Goal: Task Accomplishment & Management: Manage account settings

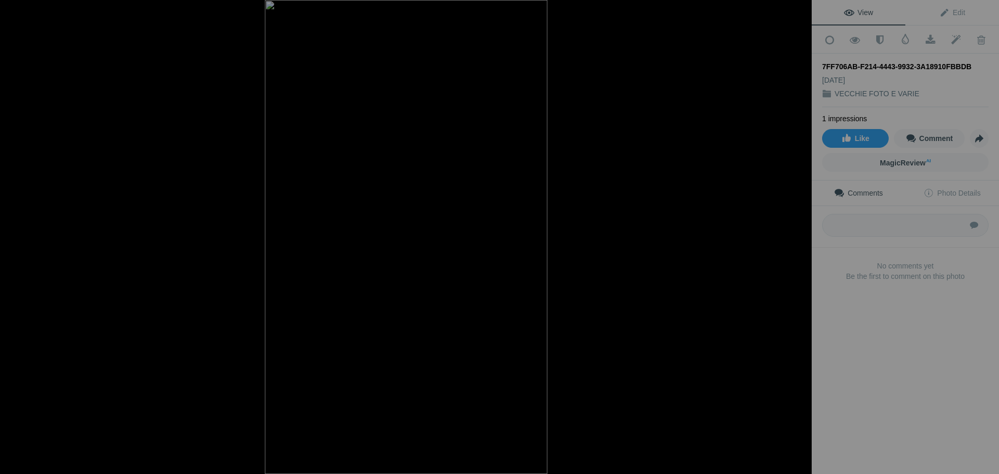
click at [802, 7] on div at bounding box center [800, 11] width 23 height 23
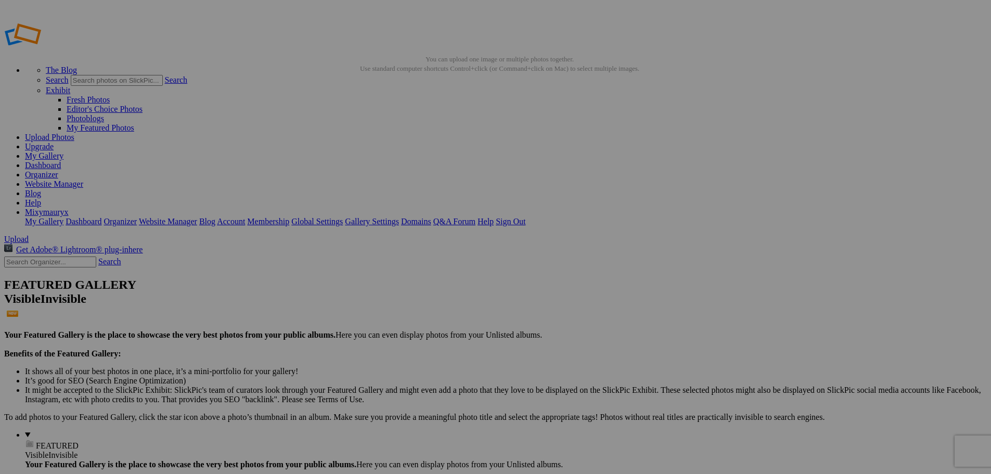
click at [427, 310] on link "Yes" at bounding box center [421, 314] width 12 height 9
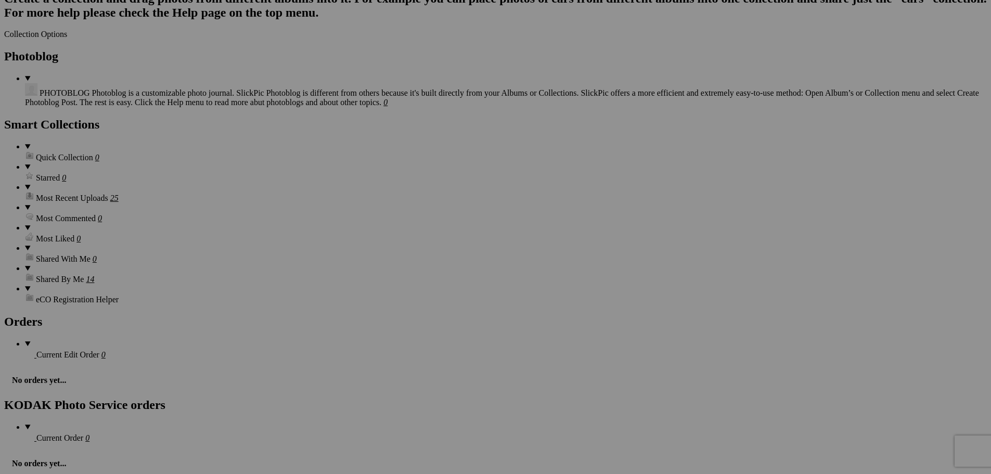
scroll to position [1010, 0]
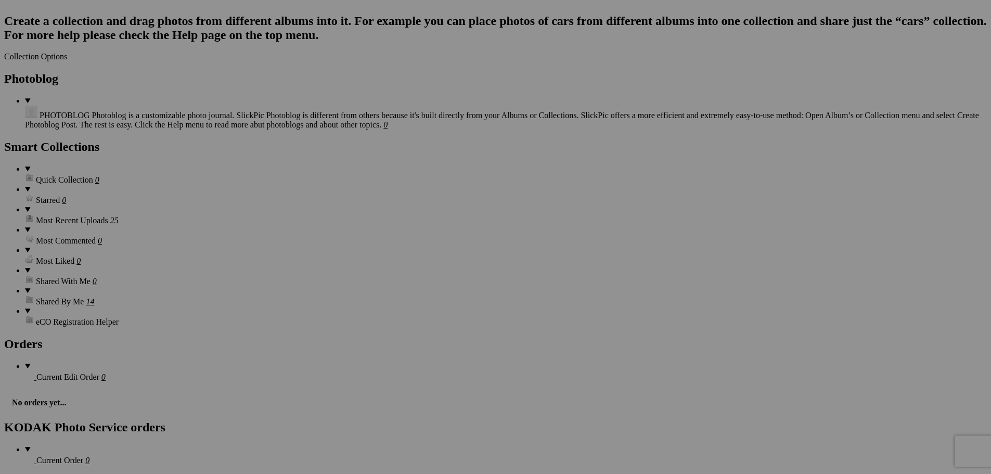
drag, startPoint x: 536, startPoint y: 266, endPoint x: 628, endPoint y: 270, distance: 92.7
type input "67"
drag, startPoint x: 631, startPoint y: 265, endPoint x: 704, endPoint y: 268, distance: 72.9
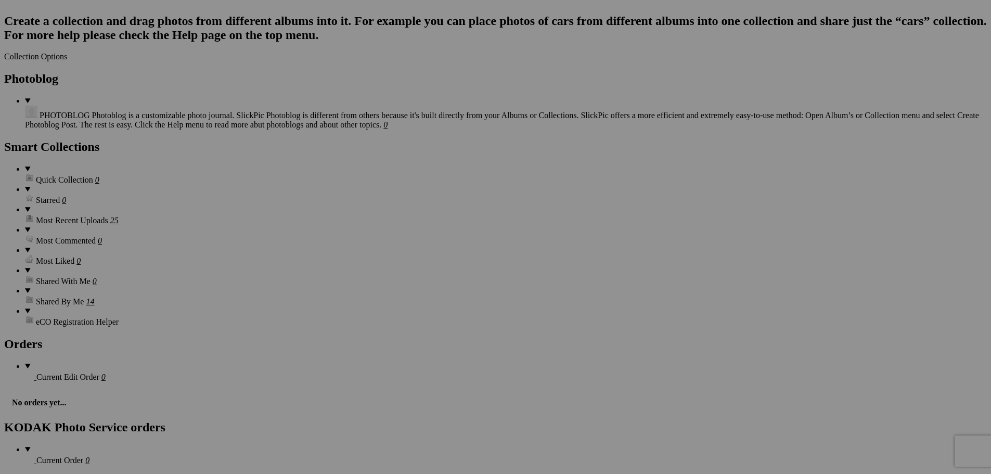
type input "68"
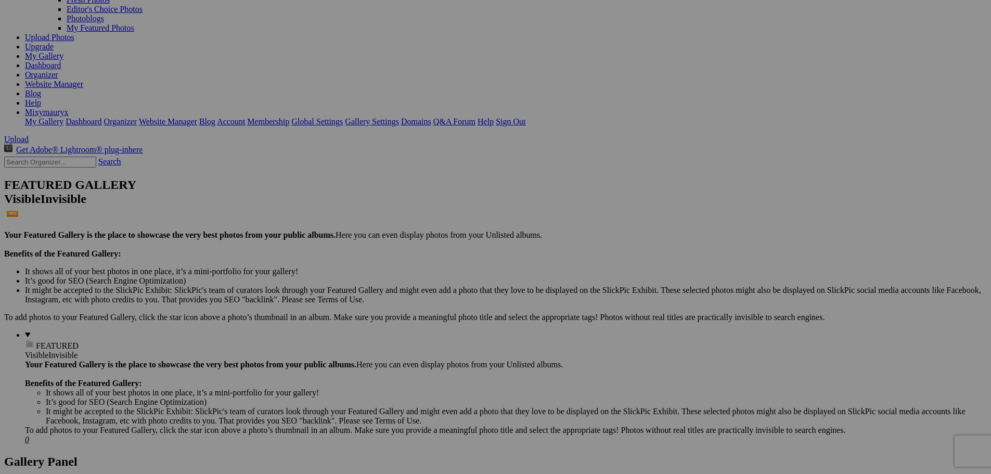
scroll to position [0, 0]
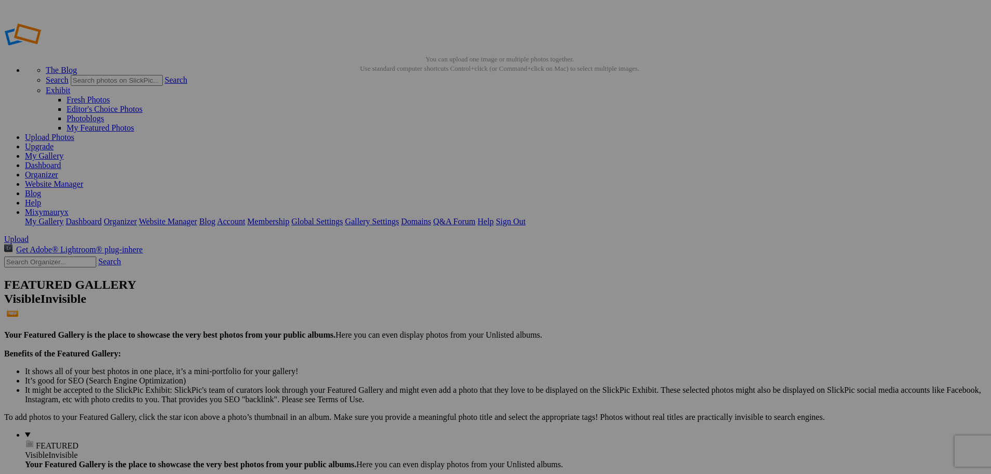
drag, startPoint x: 275, startPoint y: 201, endPoint x: 373, endPoint y: 204, distance: 98.9
type input "69"
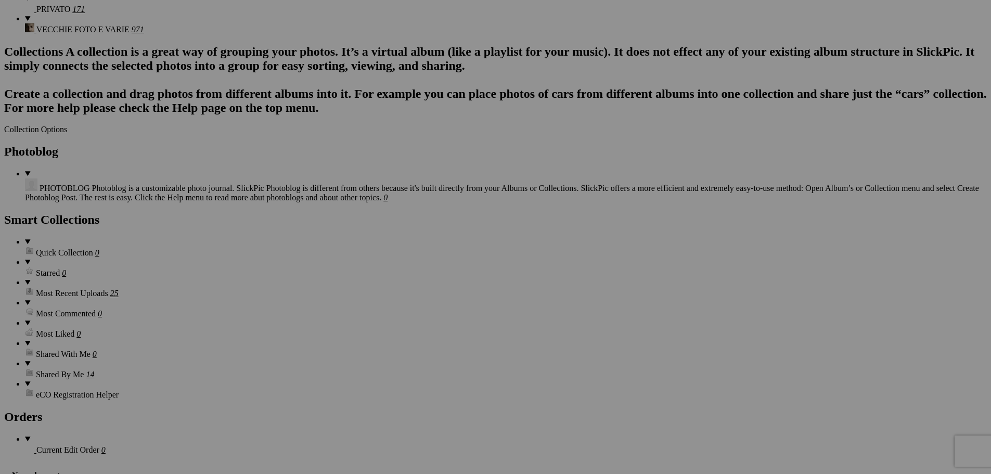
scroll to position [988, 0]
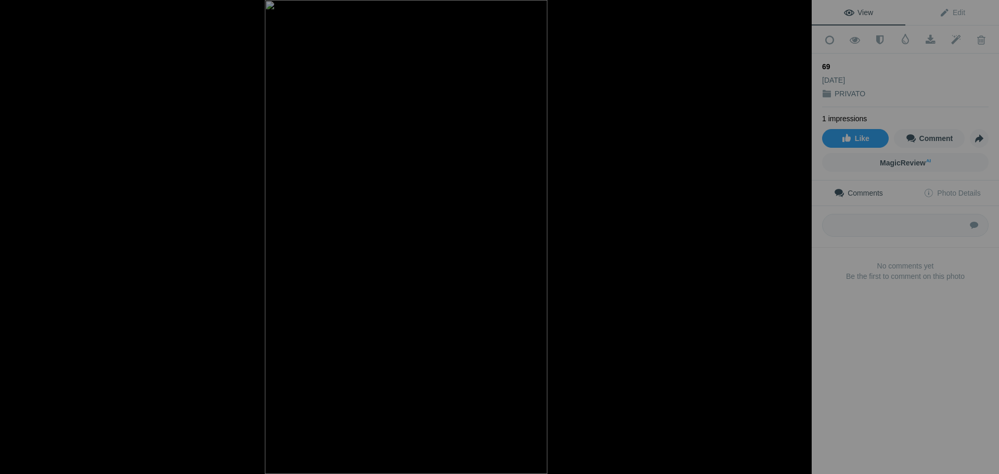
click at [798, 9] on div at bounding box center [800, 11] width 23 height 23
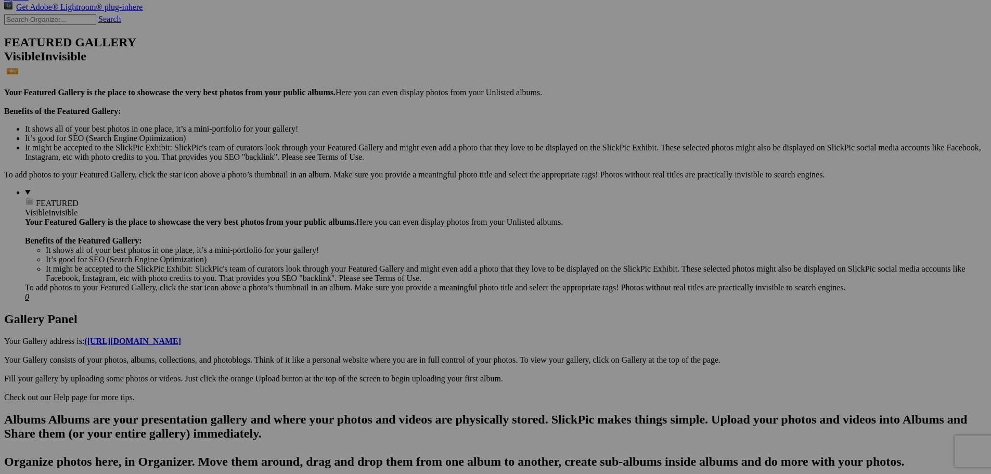
scroll to position [0, 0]
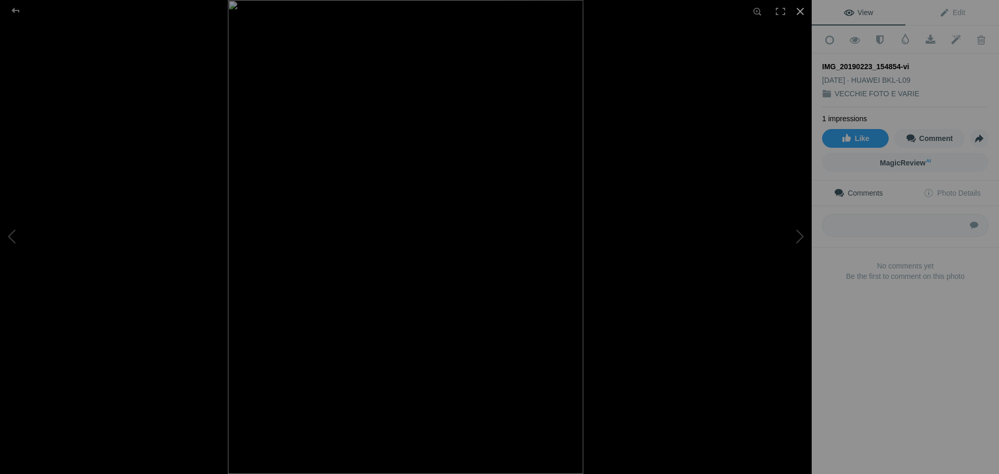
click at [796, 8] on div at bounding box center [800, 11] width 23 height 23
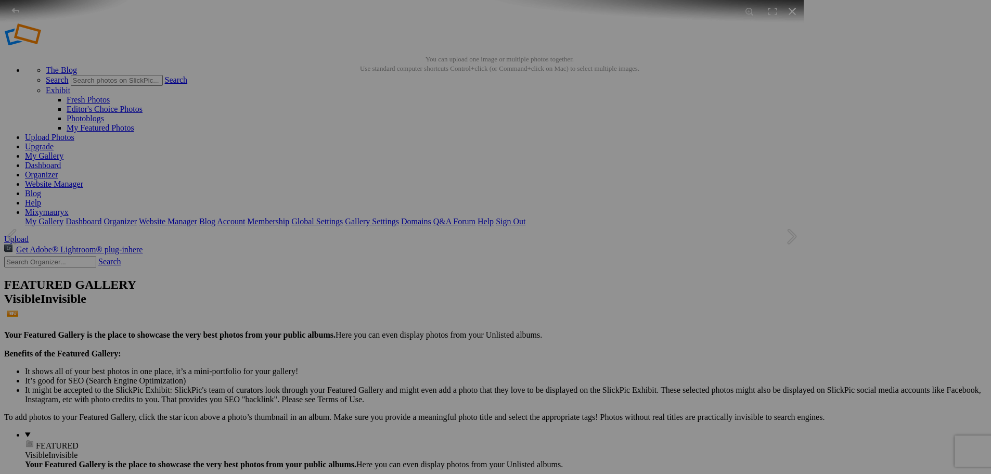
click at [797, 9] on div at bounding box center [792, 11] width 23 height 23
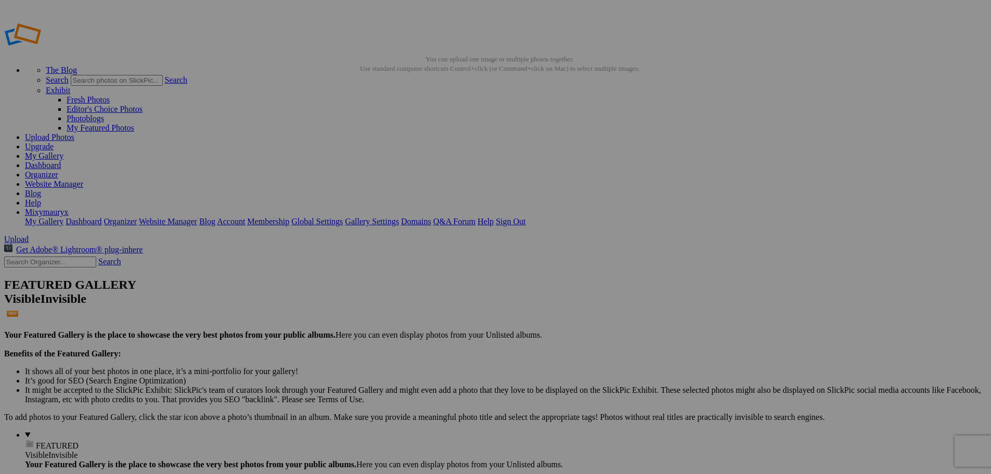
drag, startPoint x: 252, startPoint y: 200, endPoint x: 413, endPoint y: 213, distance: 161.7
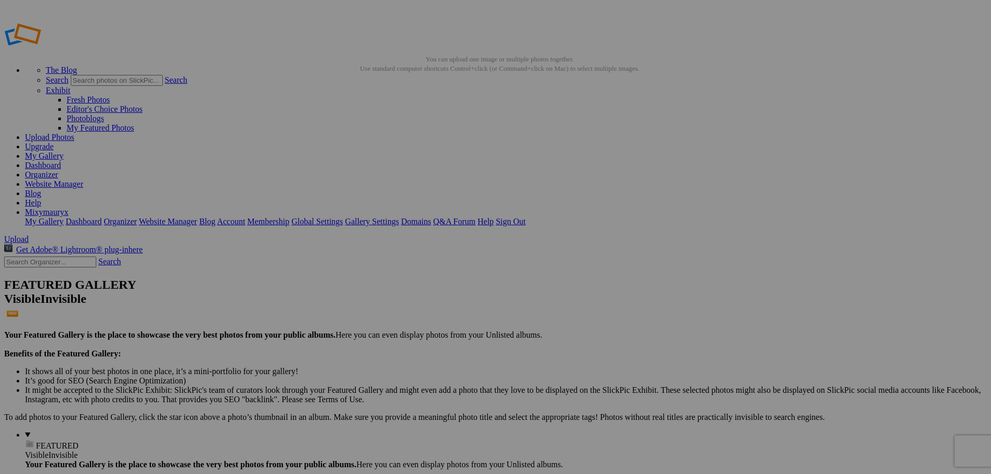
type input "5_5"
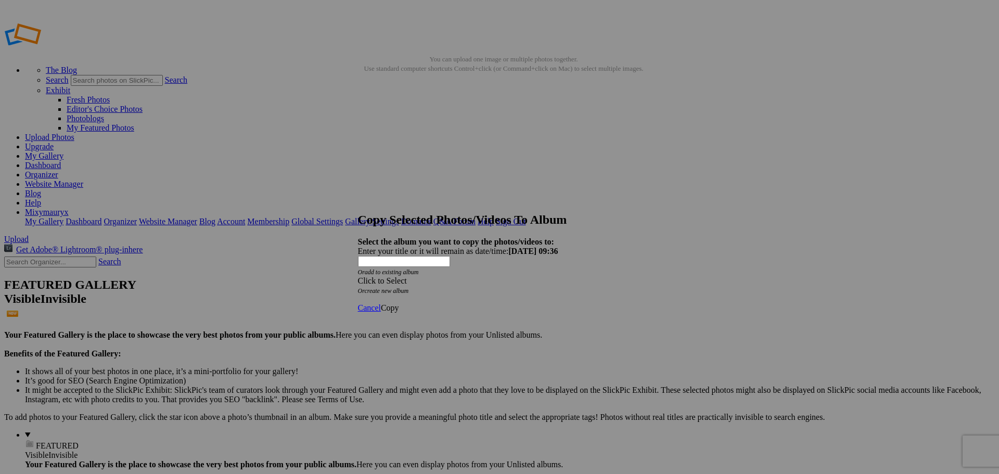
click at [407, 276] on span "Click to Select" at bounding box center [382, 280] width 49 height 9
click at [416, 281] on span "Raccolta Paesaggi" at bounding box center [432, 277] width 61 height 9
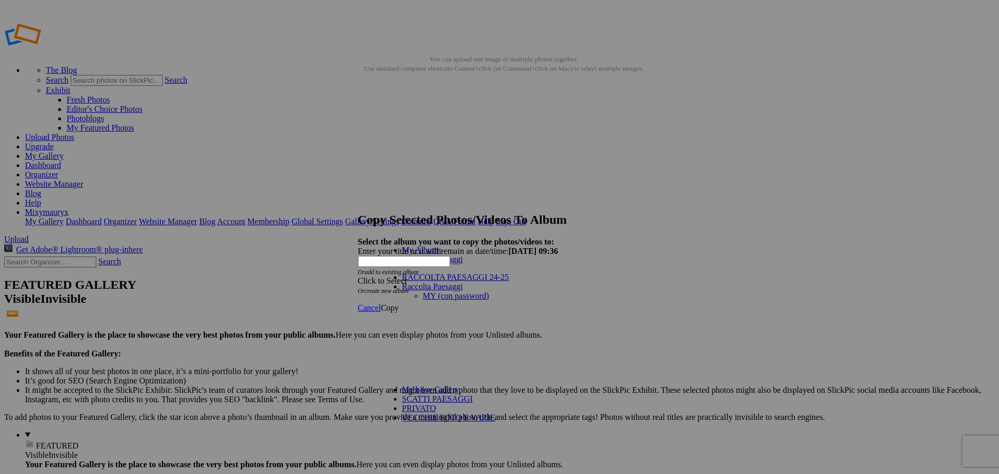
click at [423, 291] on link "MY (con password)" at bounding box center [456, 295] width 66 height 9
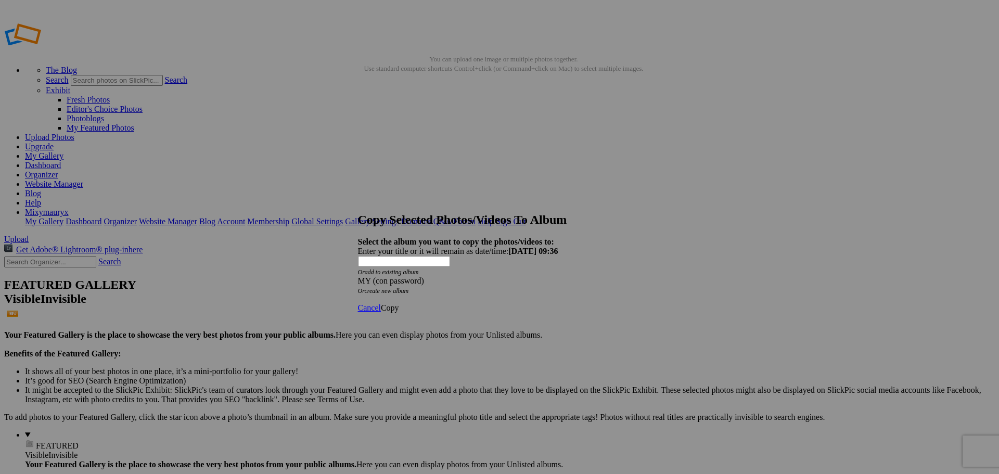
click at [399, 303] on span "Copy" at bounding box center [390, 307] width 18 height 9
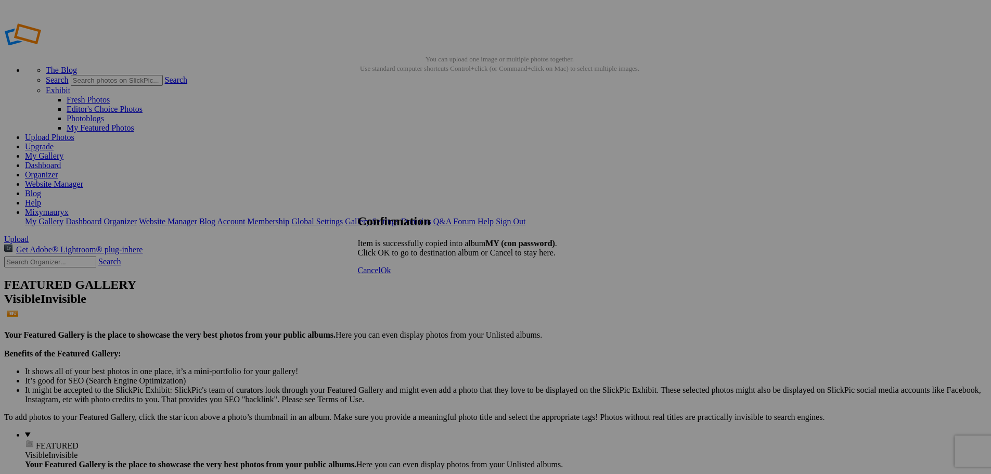
click at [391, 275] on span "Ok" at bounding box center [386, 270] width 10 height 9
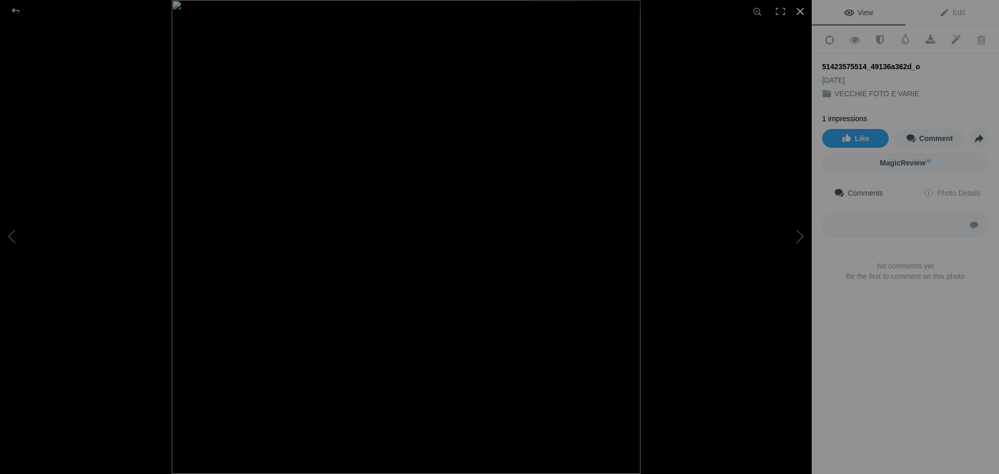
click at [802, 12] on div at bounding box center [800, 11] width 23 height 23
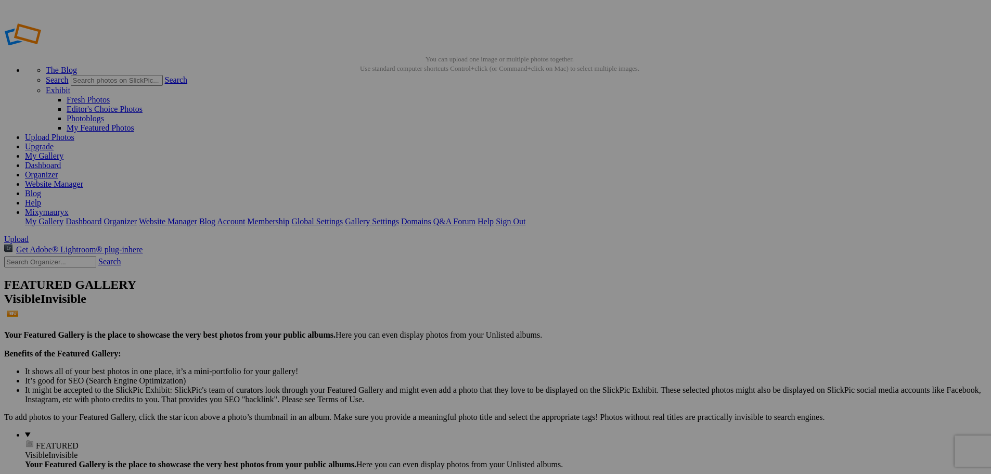
click at [61, 161] on link "Dashboard" at bounding box center [43, 165] width 36 height 9
